Goal: Information Seeking & Learning: Learn about a topic

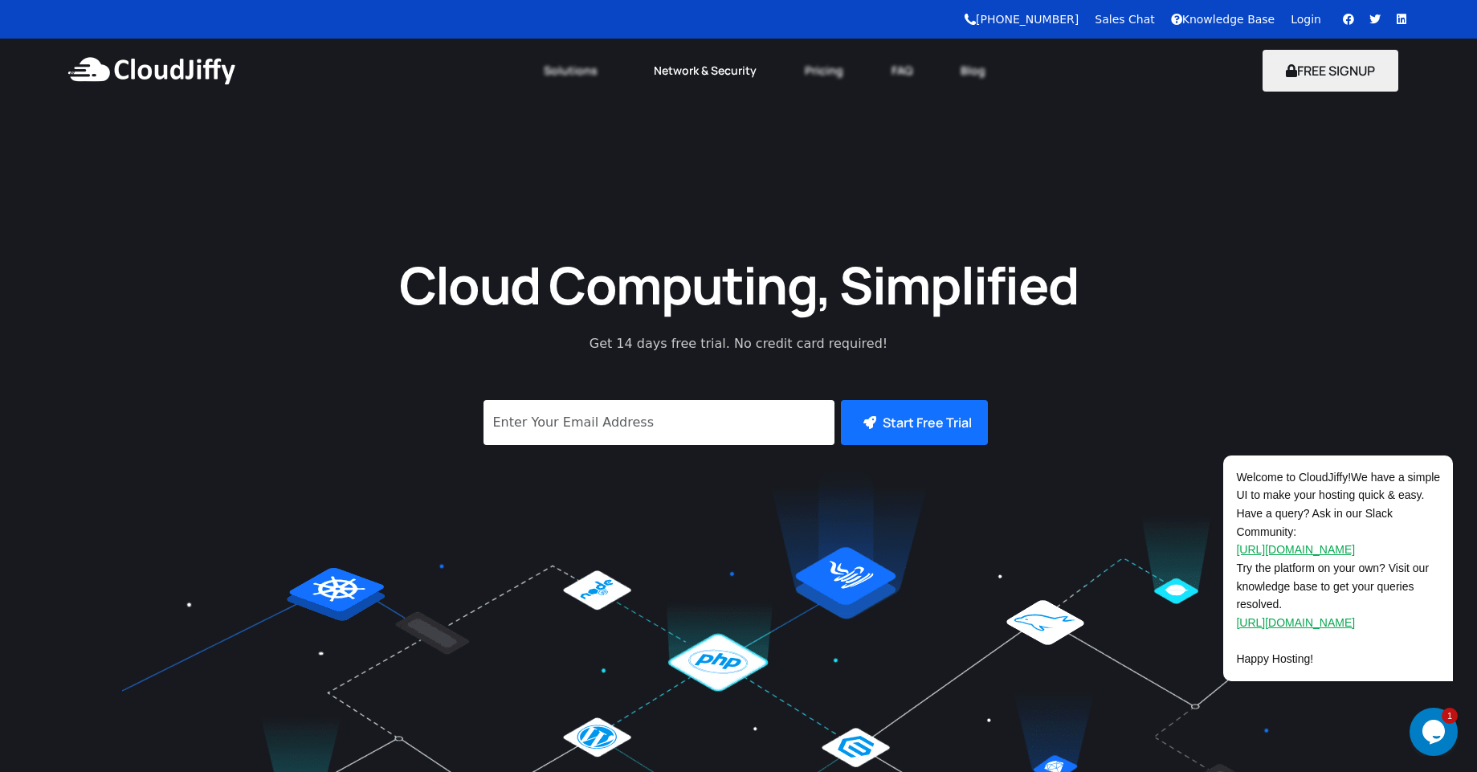
click at [719, 75] on link "Network & Security" at bounding box center [705, 70] width 151 height 35
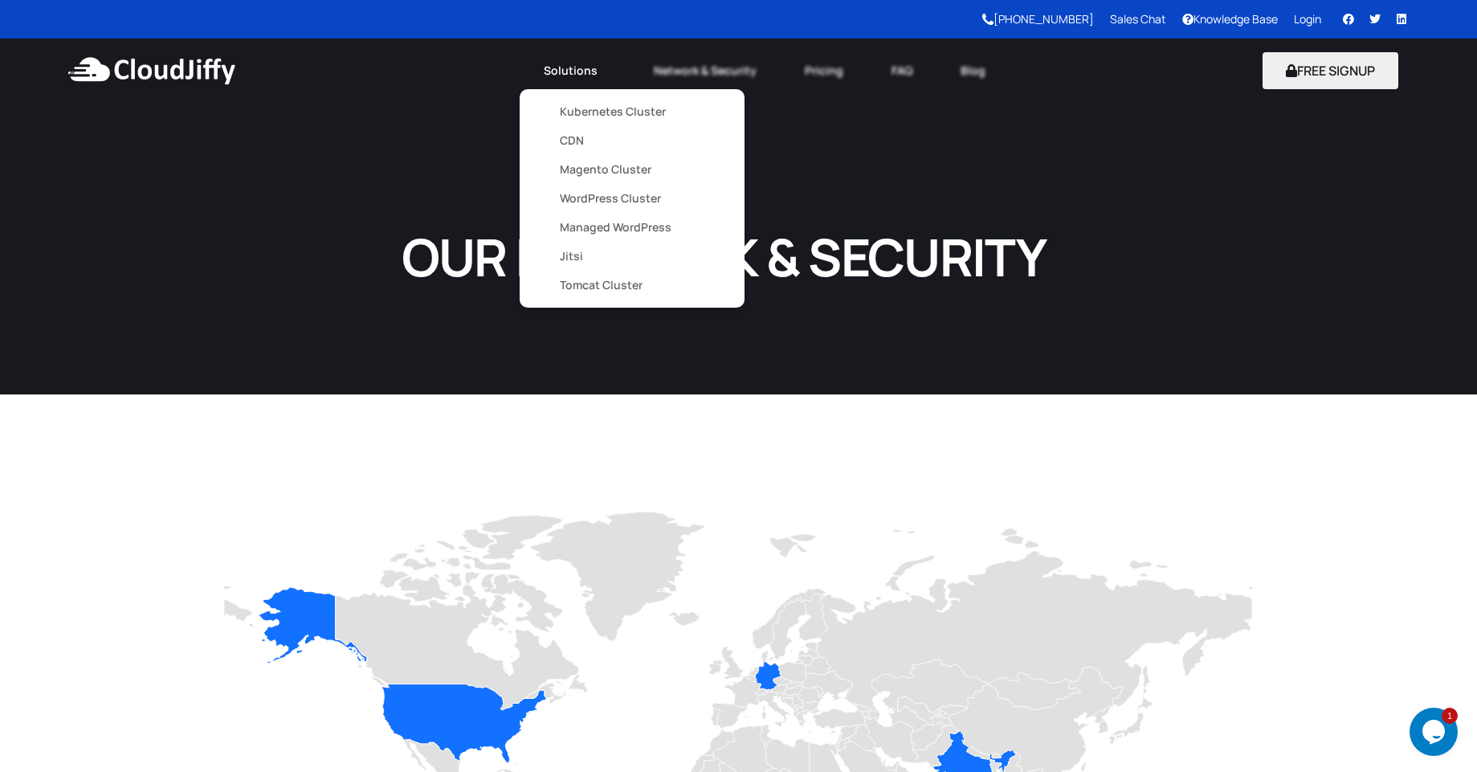
click at [562, 65] on link "Solutions" at bounding box center [575, 70] width 110 height 35
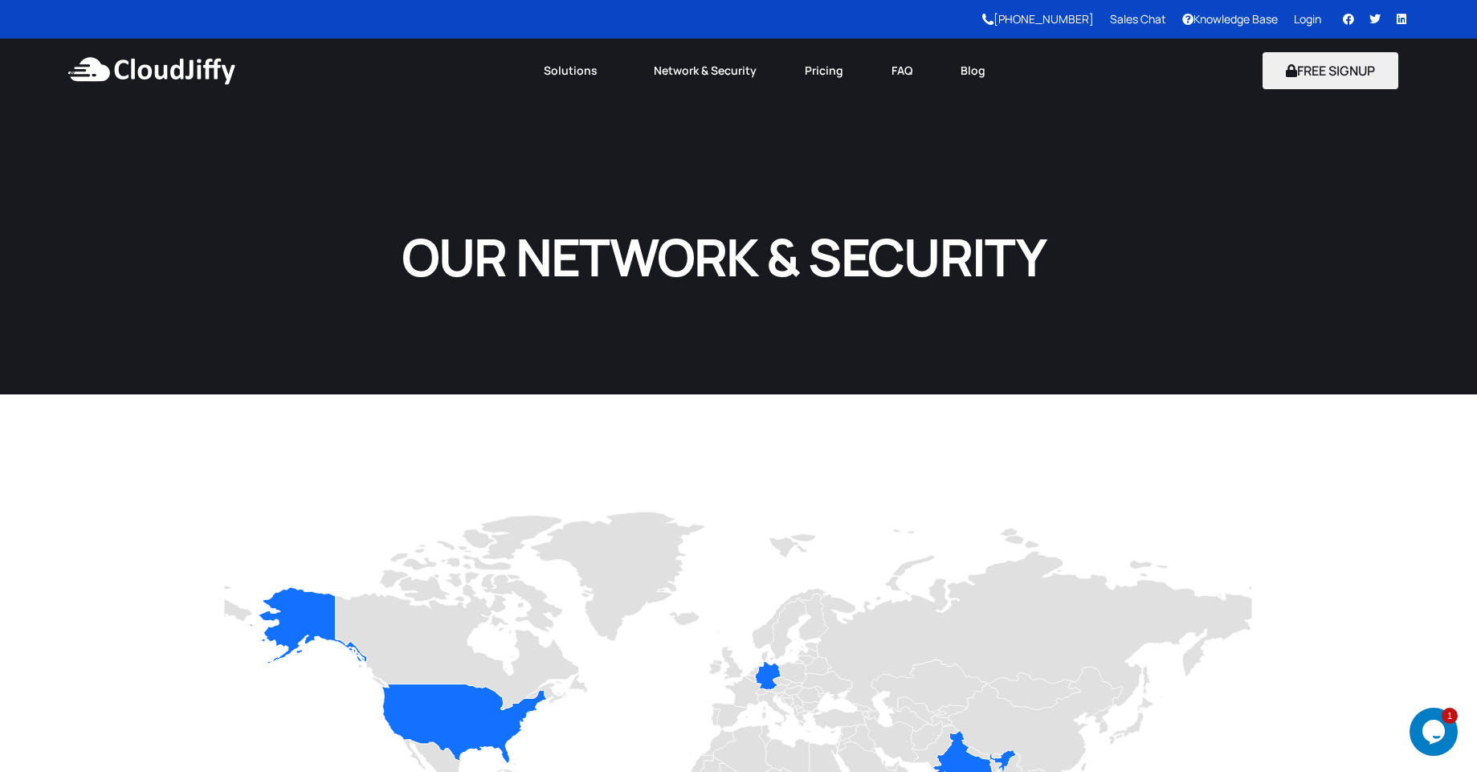
click at [573, 88] on div "Menu Solutions Kubernetes Cluster CDN Magento Cluster WordPress Cluster Managed…" at bounding box center [764, 71] width 848 height 64
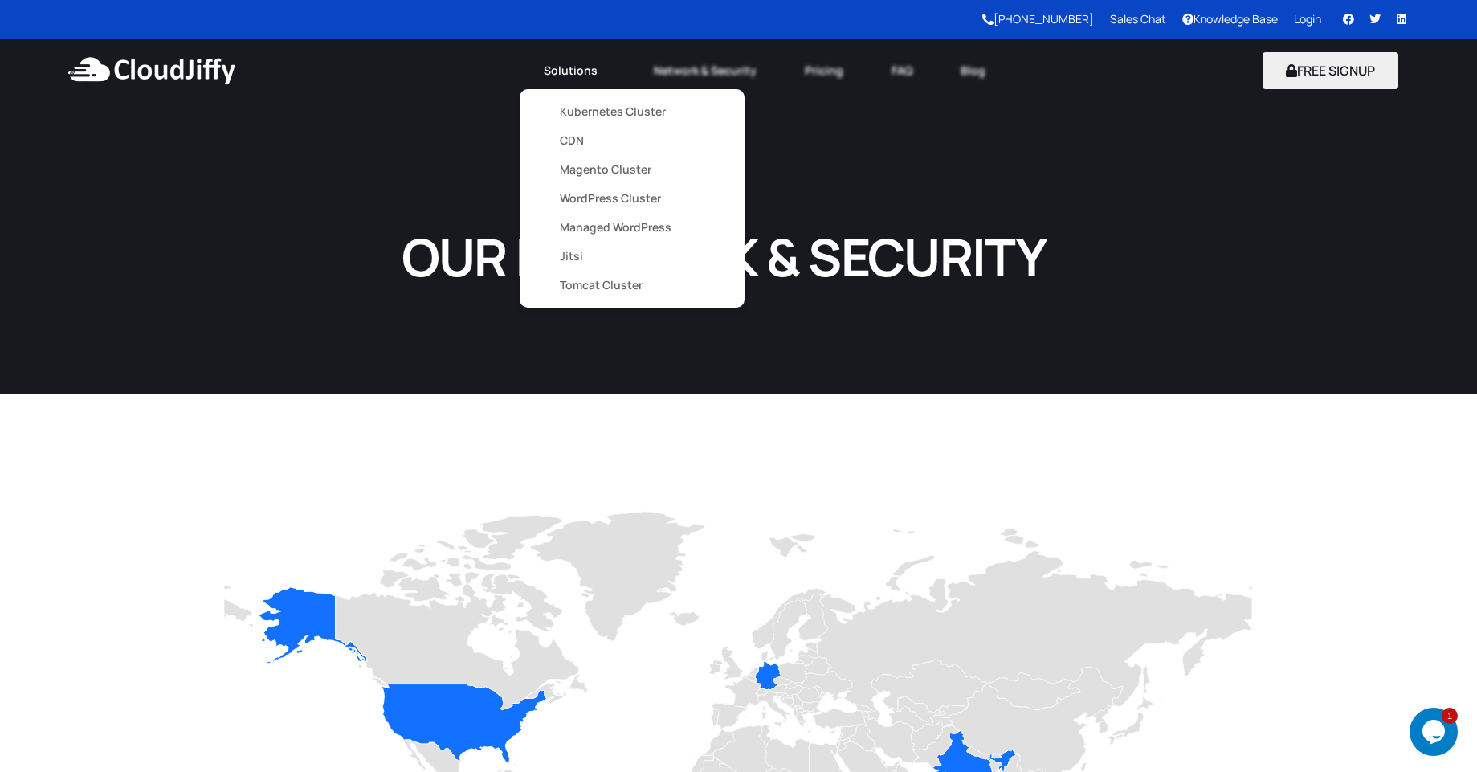
click at [574, 108] on link "Kubernetes Cluster" at bounding box center [632, 111] width 145 height 29
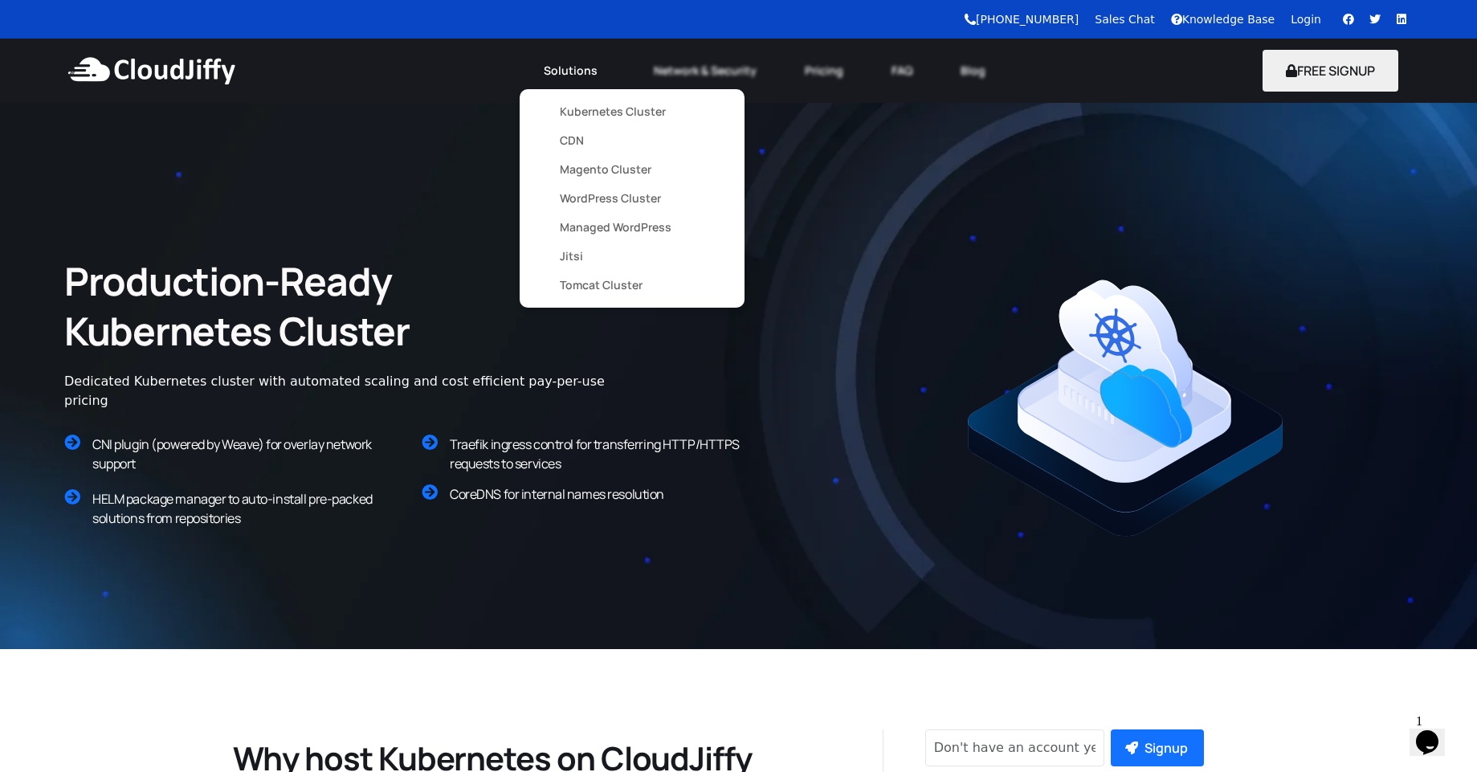
click at [572, 74] on link "Solutions" at bounding box center [575, 70] width 110 height 35
click at [566, 141] on link "CDN" at bounding box center [632, 140] width 145 height 29
